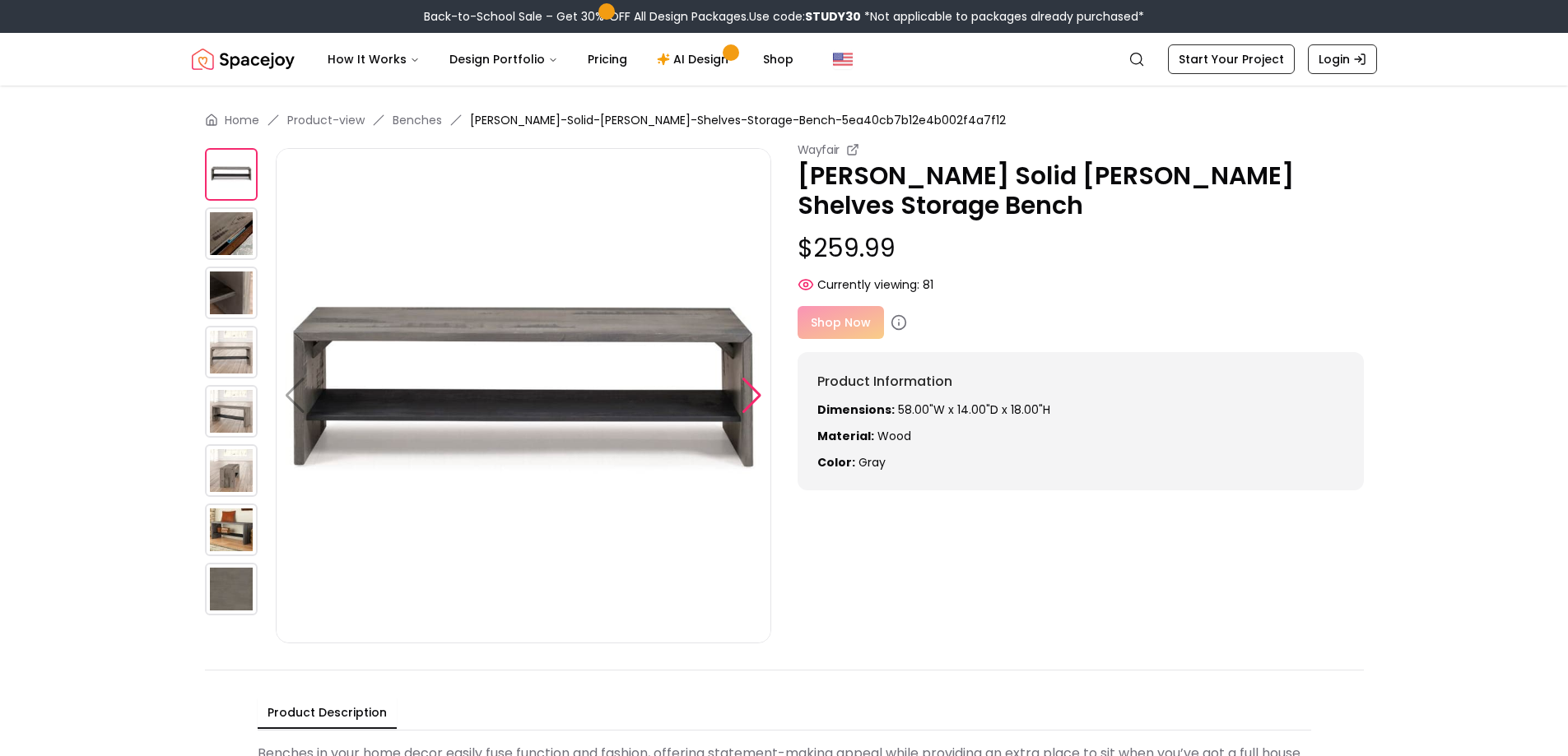
click at [757, 396] on div at bounding box center [751, 396] width 22 height 36
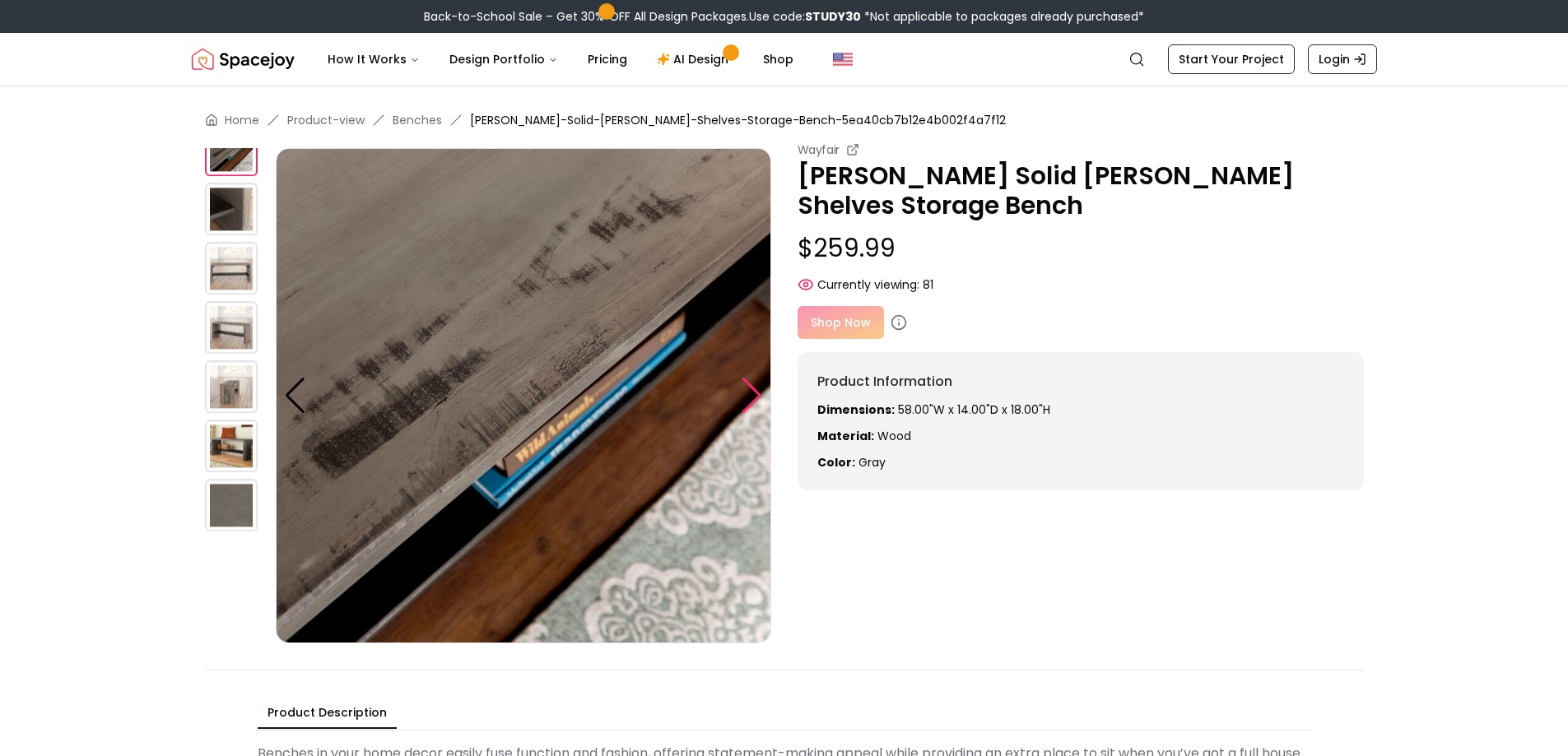
click at [757, 396] on div at bounding box center [751, 396] width 22 height 36
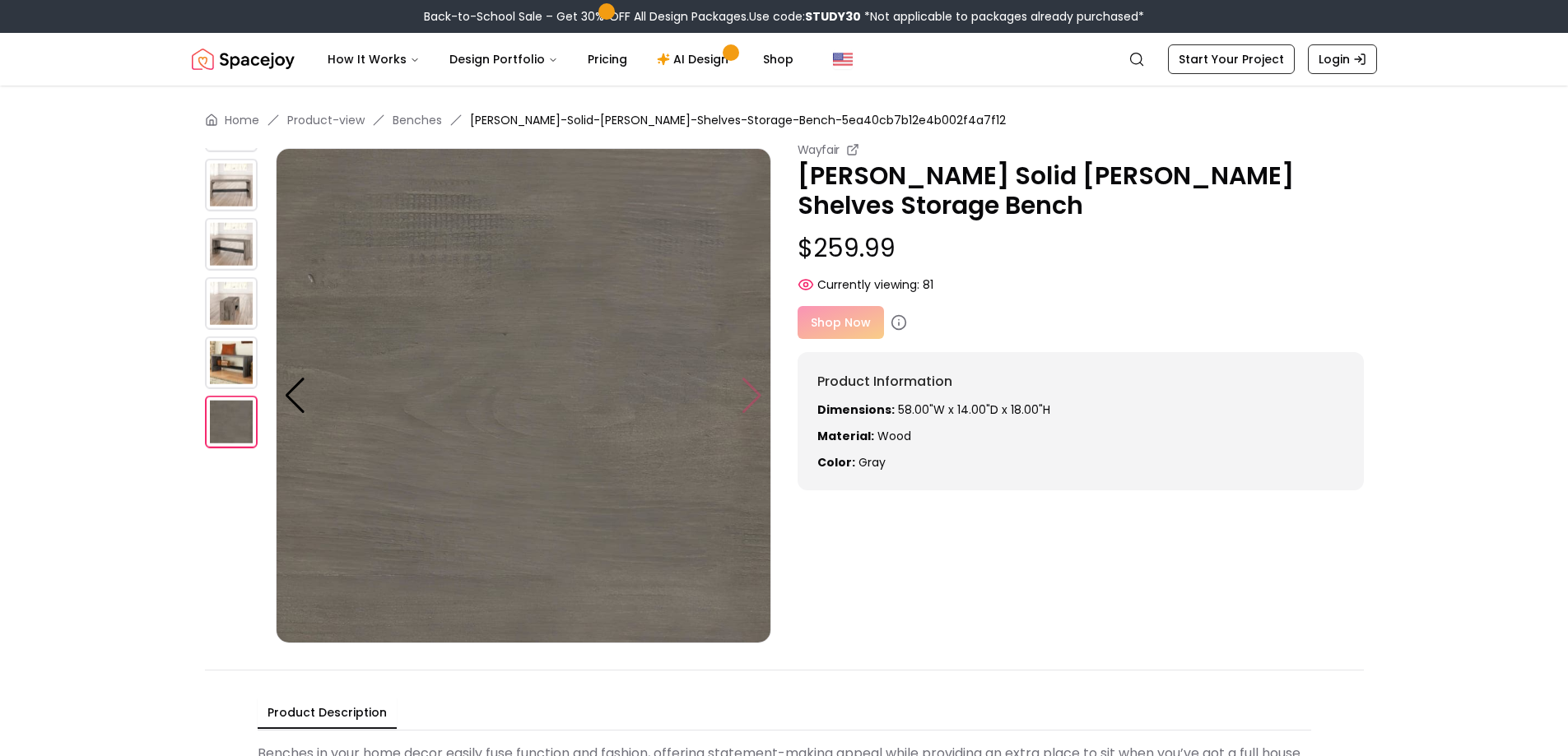
click at [757, 396] on img at bounding box center [523, 396] width 495 height 495
click at [229, 195] on img at bounding box center [231, 185] width 53 height 53
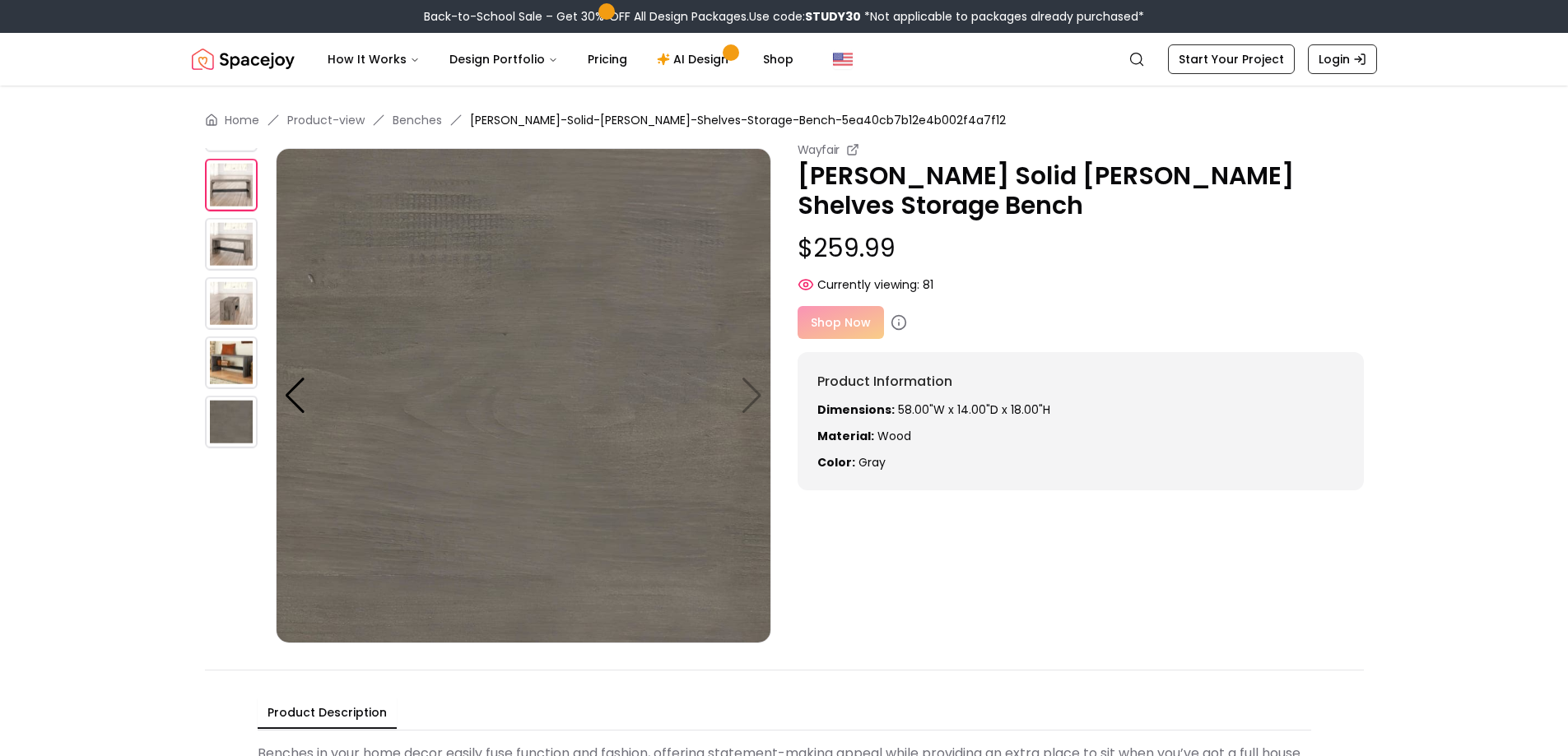
click at [229, 195] on img at bounding box center [231, 185] width 53 height 53
click at [230, 253] on img at bounding box center [231, 244] width 53 height 53
click at [295, 400] on div at bounding box center [295, 396] width 22 height 36
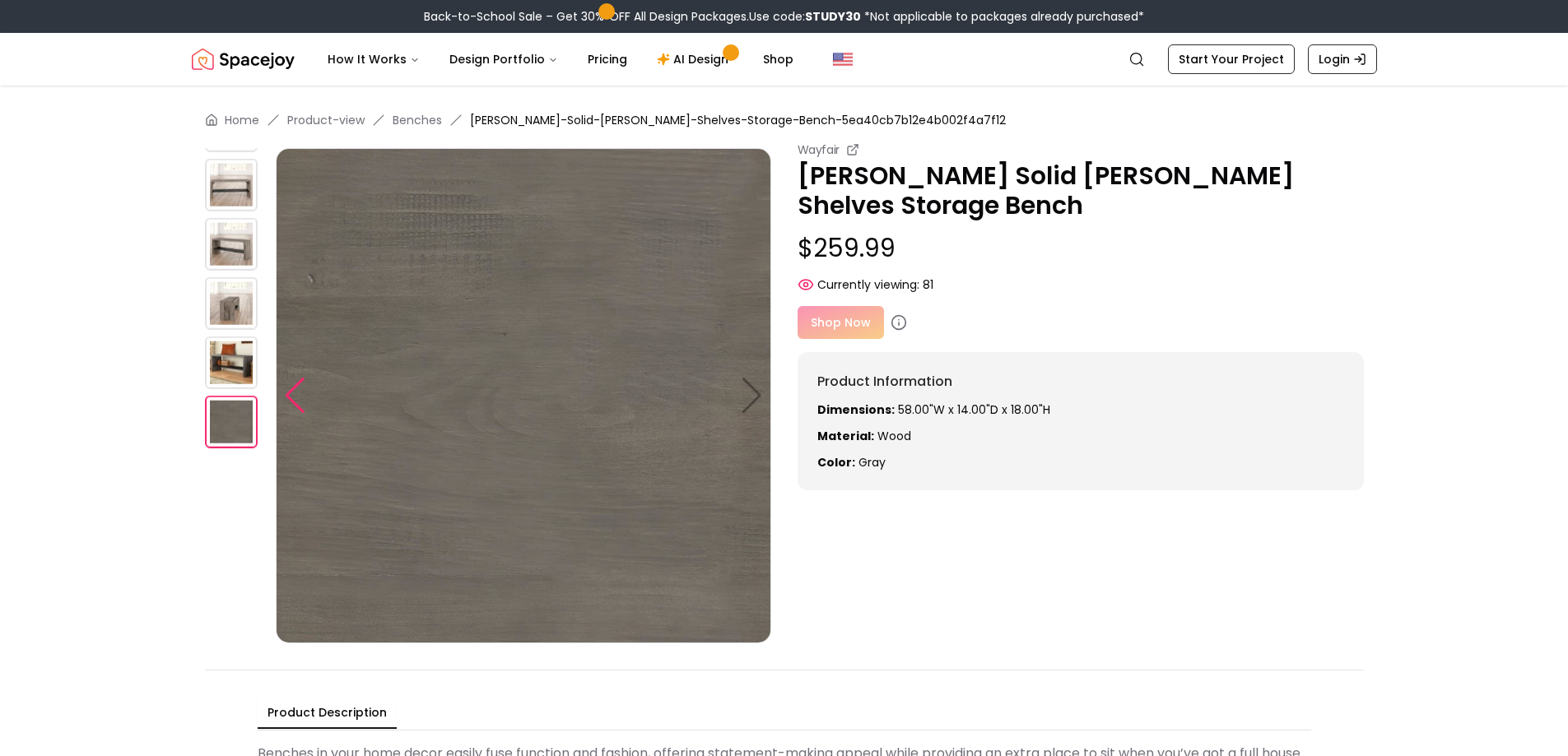
click at [295, 400] on div at bounding box center [295, 396] width 22 height 36
click at [225, 354] on img at bounding box center [231, 363] width 53 height 53
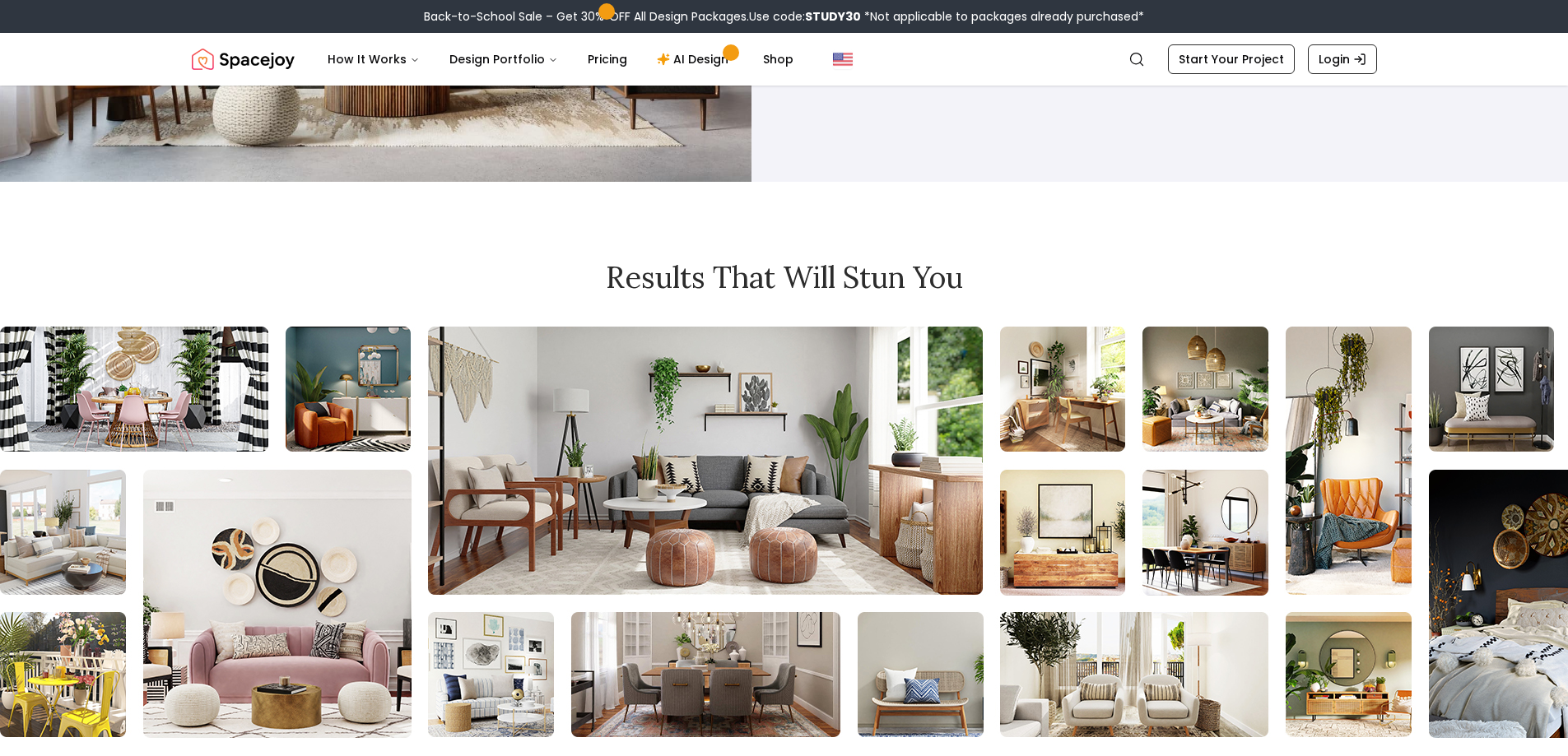
scroll to position [1727, 0]
